Goal: Task Accomplishment & Management: Manage account settings

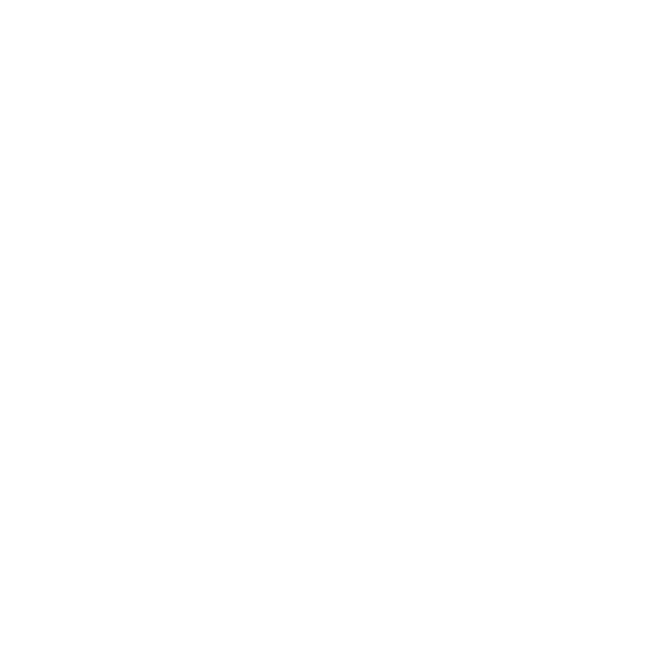
select select "Song"
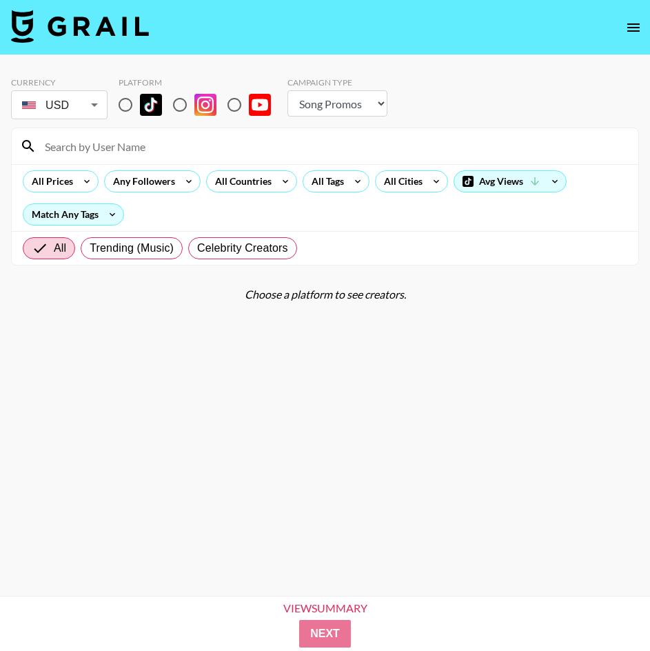
click at [633, 25] on icon "open drawer" at bounding box center [633, 27] width 17 height 17
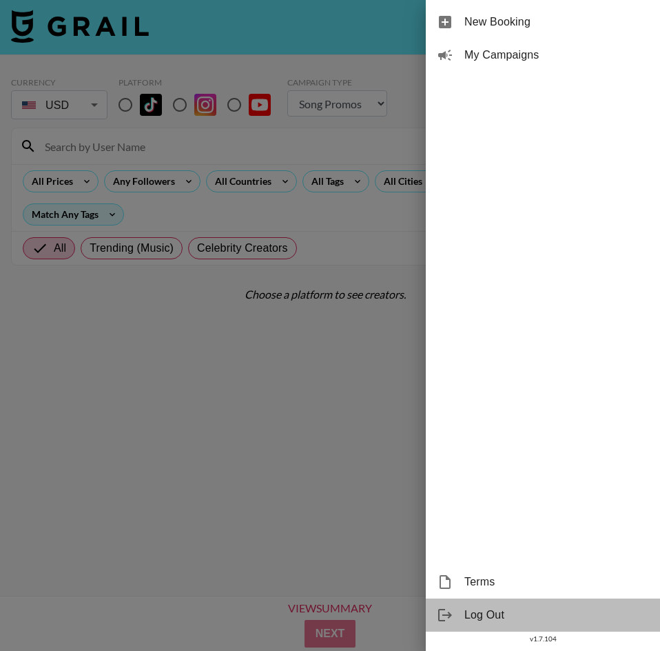
click at [503, 619] on span "Log Out" at bounding box center [557, 615] width 185 height 17
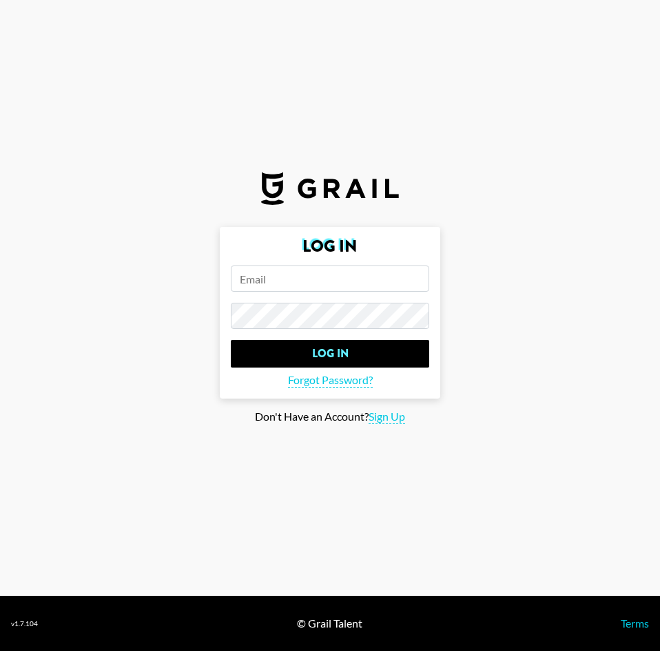
click at [316, 285] on input "email" at bounding box center [330, 278] width 198 height 26
type input "[PERSON_NAME][EMAIL_ADDRESS][DOMAIN_NAME]"
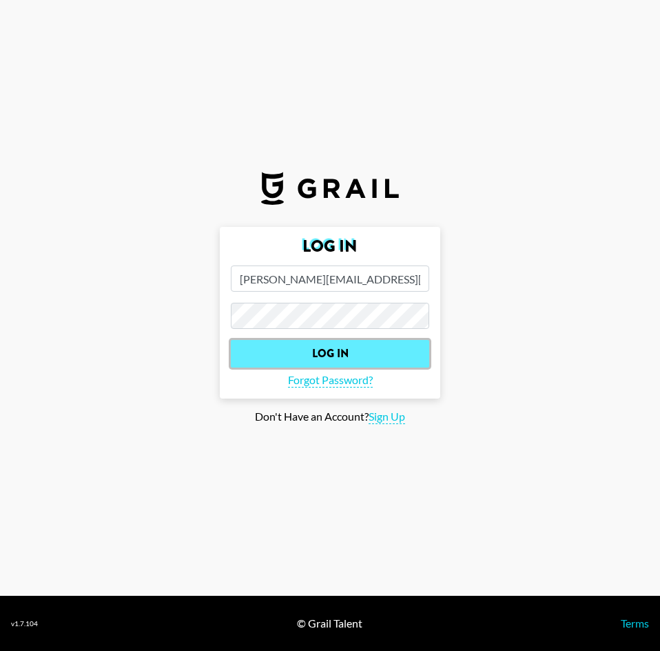
click at [274, 354] on input "Log In" at bounding box center [330, 354] width 198 height 28
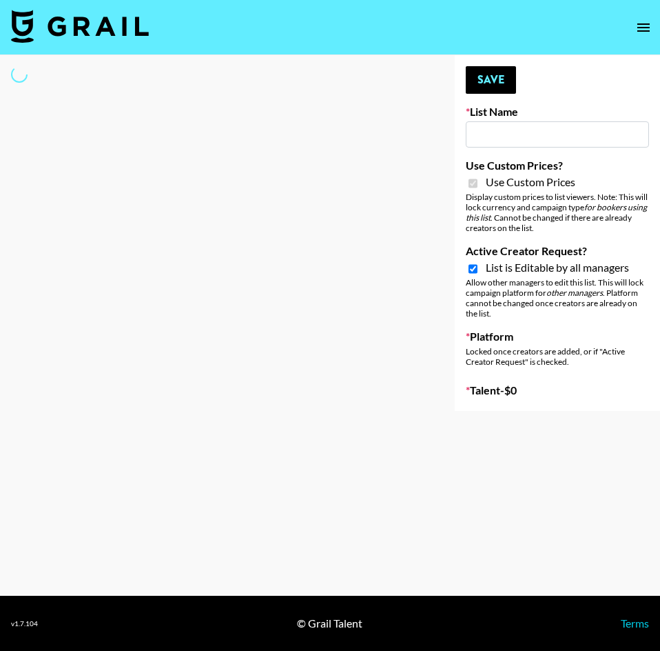
select select "Song"
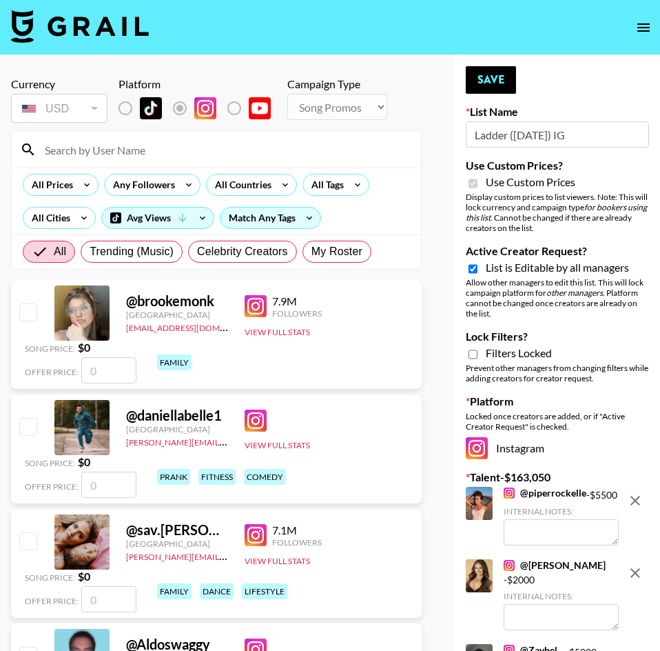
type input "Ladder ([DATE]) IG"
checkbox input "true"
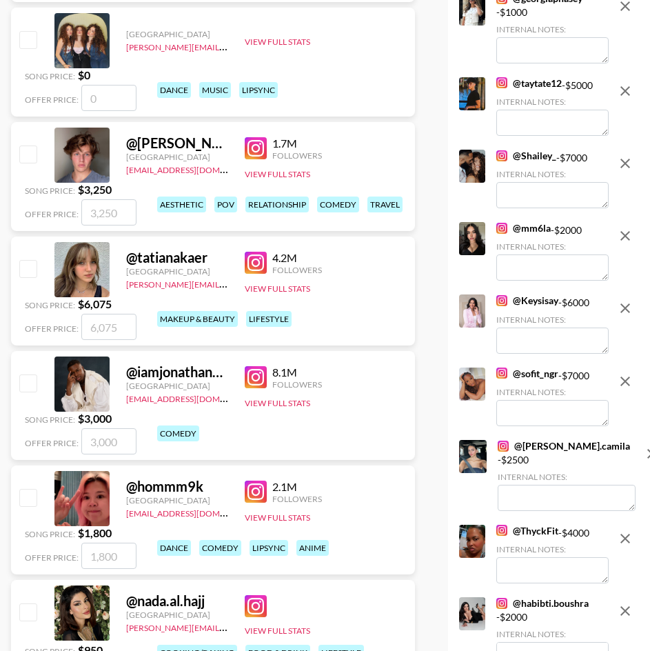
scroll to position [2550, 0]
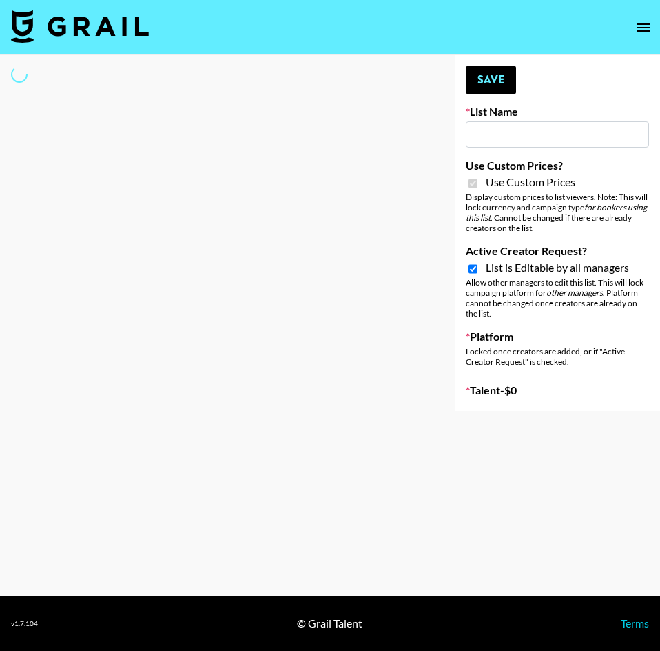
select select "Brand"
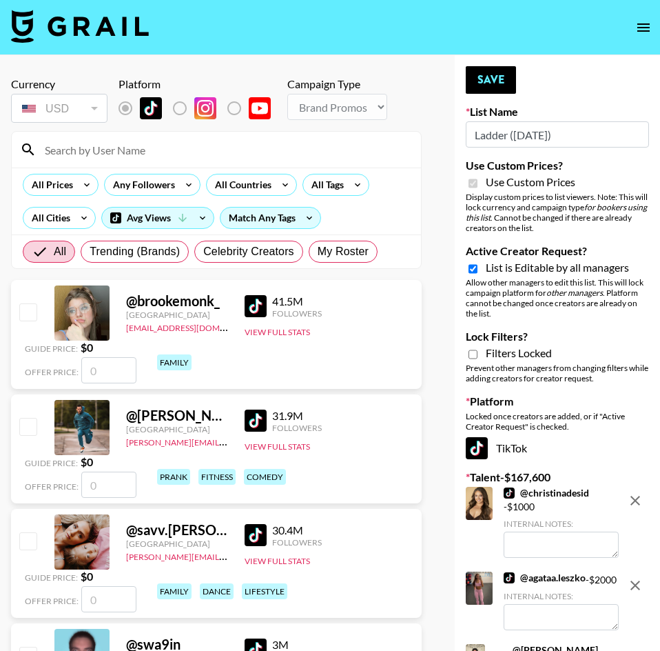
type input "Ladder (23rd Sept)"
checkbox input "true"
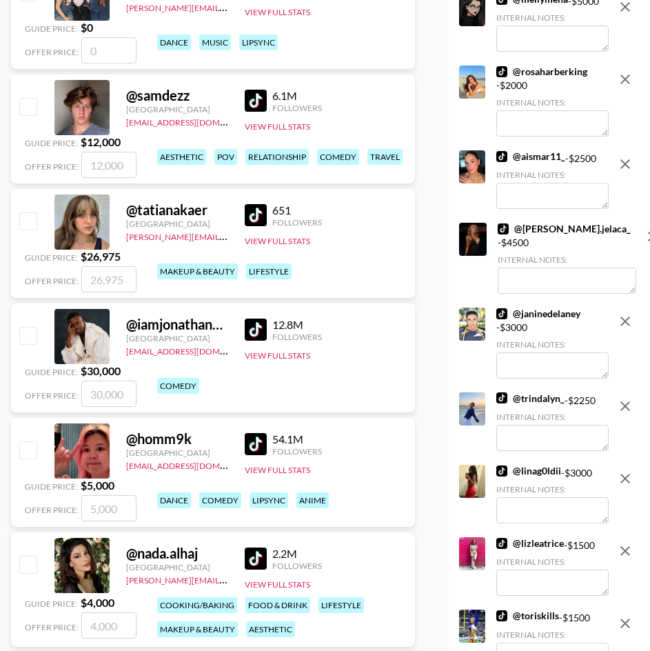
scroll to position [2757, 0]
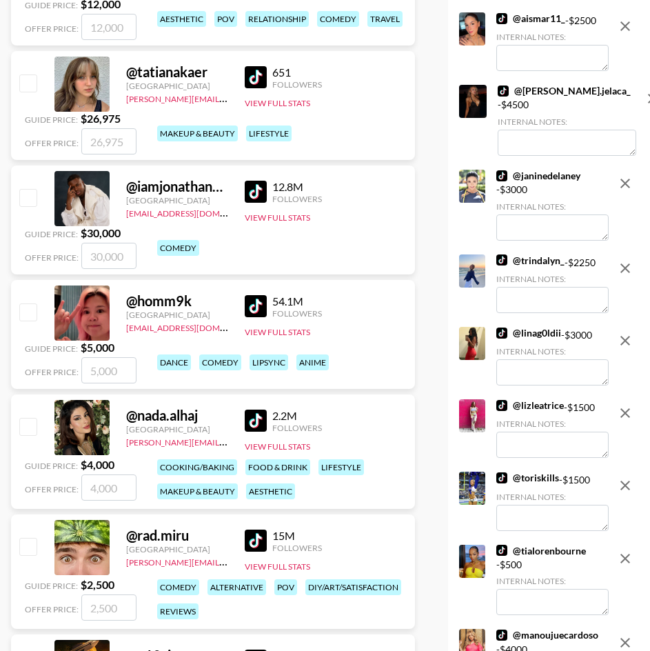
drag, startPoint x: 646, startPoint y: 273, endPoint x: 631, endPoint y: 285, distance: 19.6
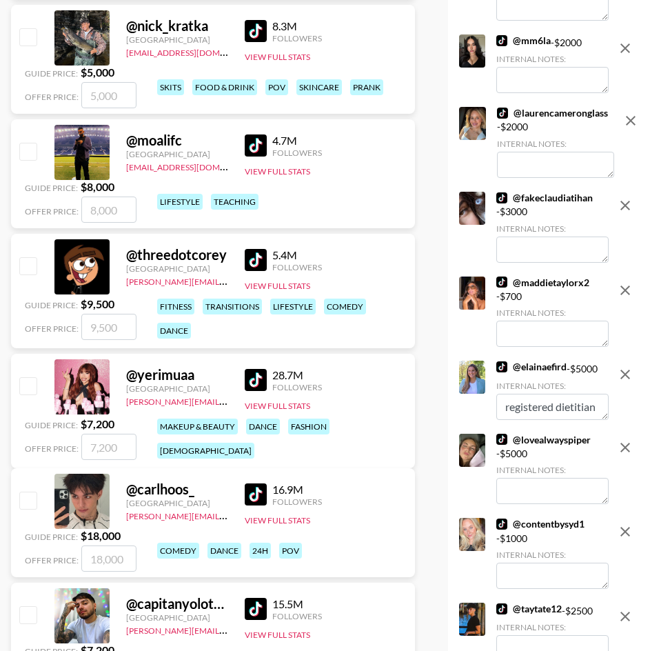
scroll to position [1999, 0]
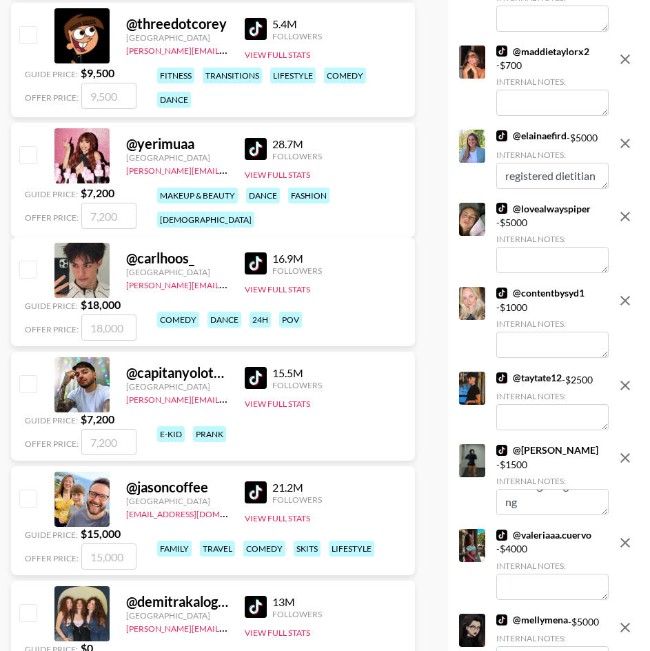
drag, startPoint x: 531, startPoint y: 463, endPoint x: 635, endPoint y: 374, distance: 136.8
click at [635, 360] on div at bounding box center [625, 324] width 28 height 74
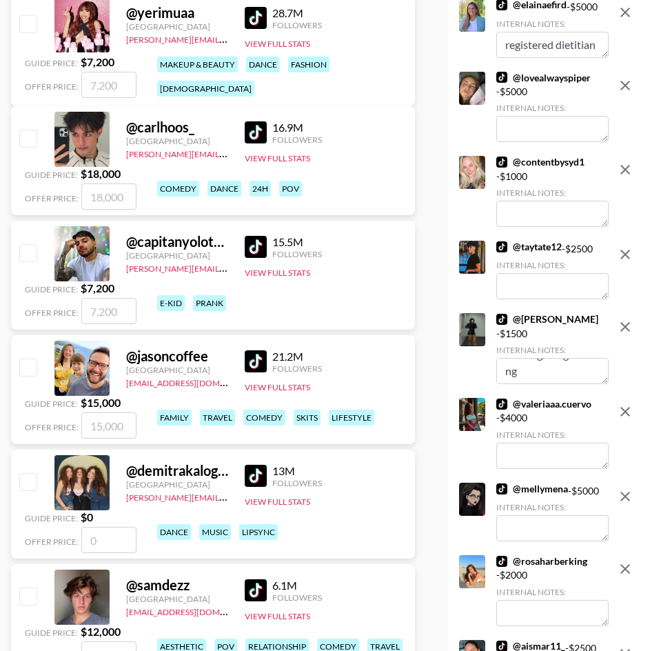
scroll to position [2205, 0]
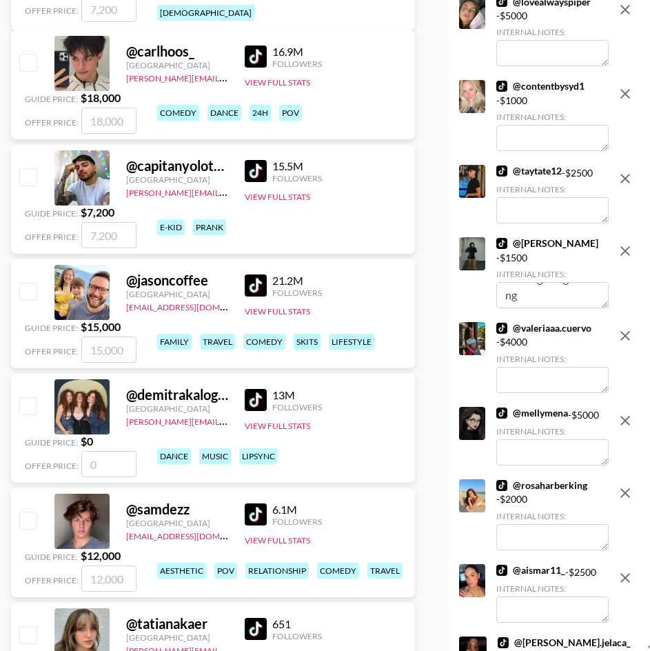
drag, startPoint x: 545, startPoint y: 369, endPoint x: 539, endPoint y: 376, distance: 9.8
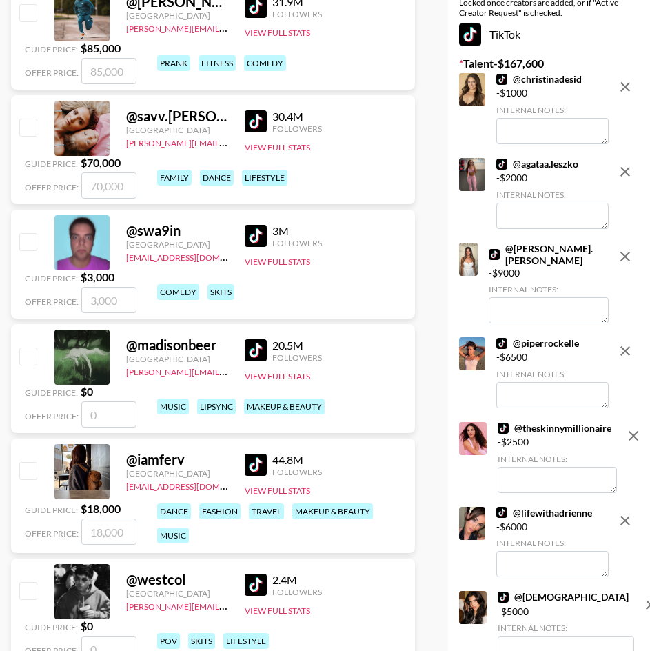
scroll to position [345, 0]
